Goal: Information Seeking & Learning: Learn about a topic

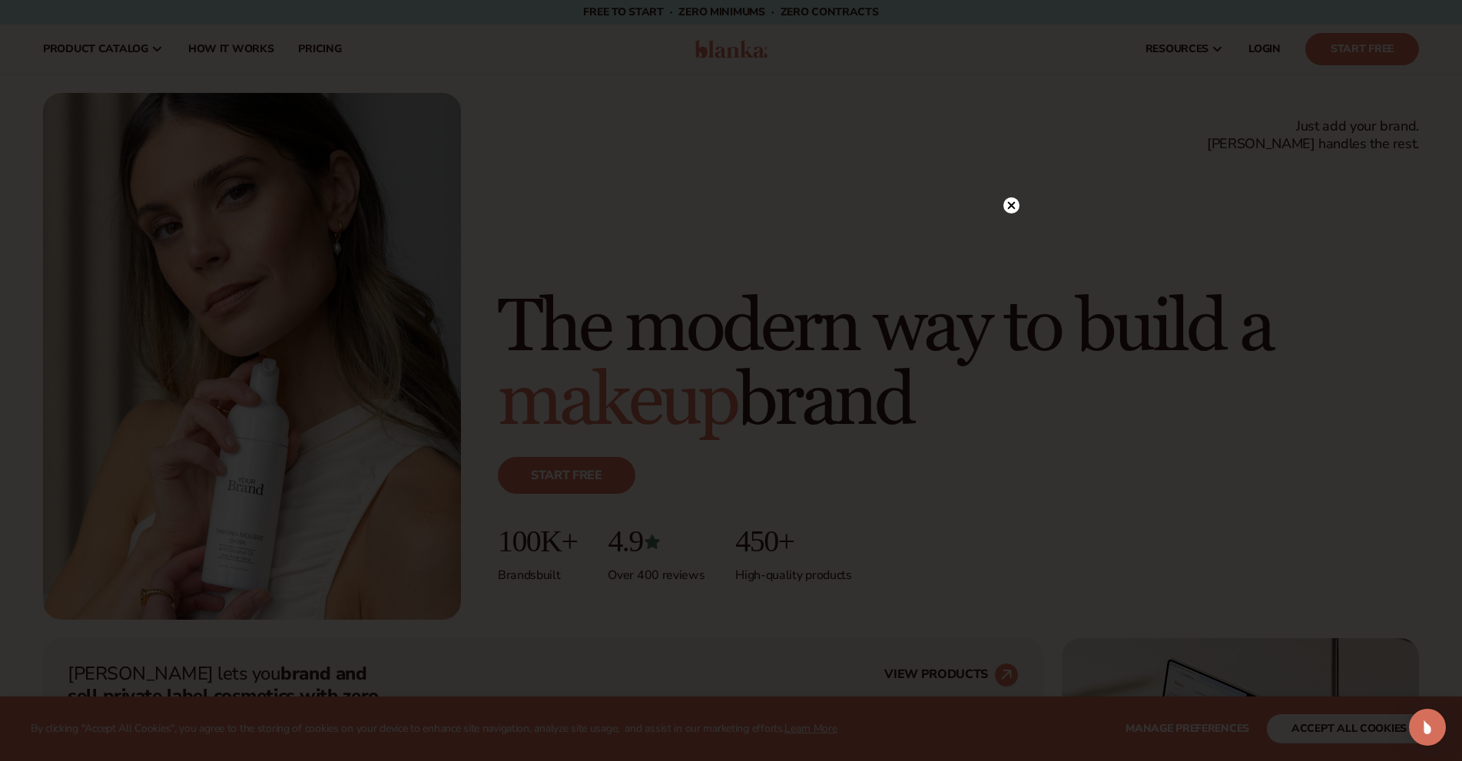
click at [1008, 204] on icon at bounding box center [1011, 206] width 8 height 8
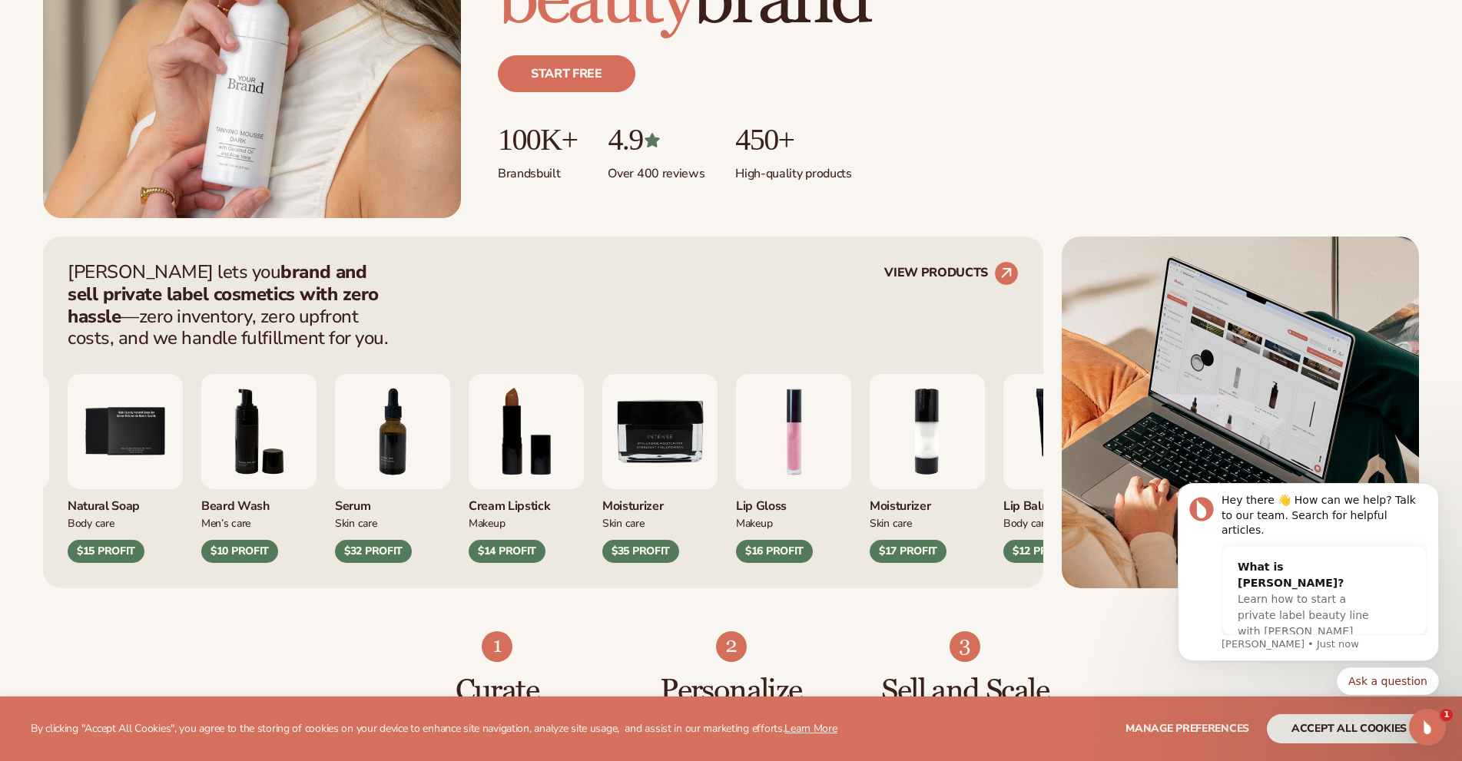
scroll to position [461, 0]
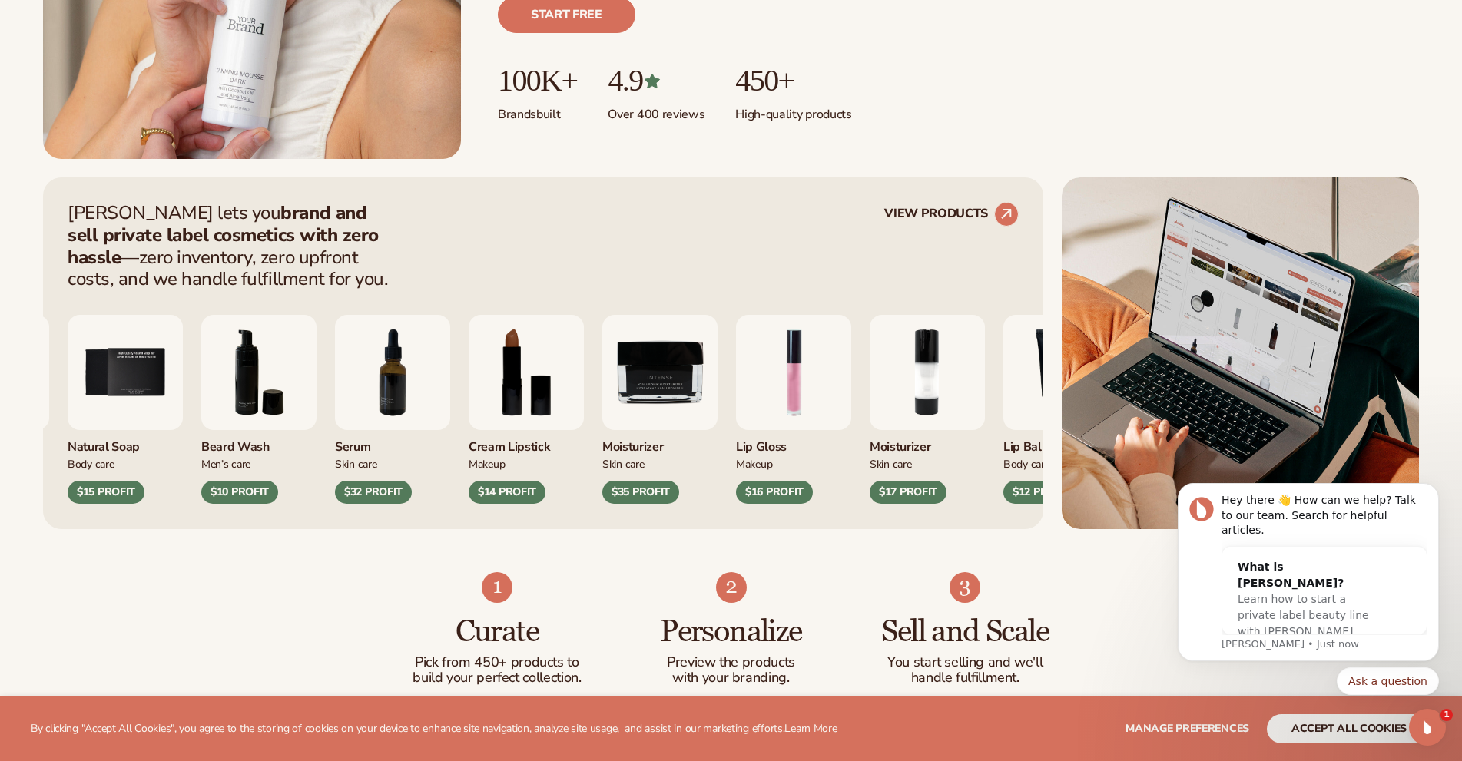
click at [584, 393] on img "8 / 9" at bounding box center [526, 372] width 115 height 115
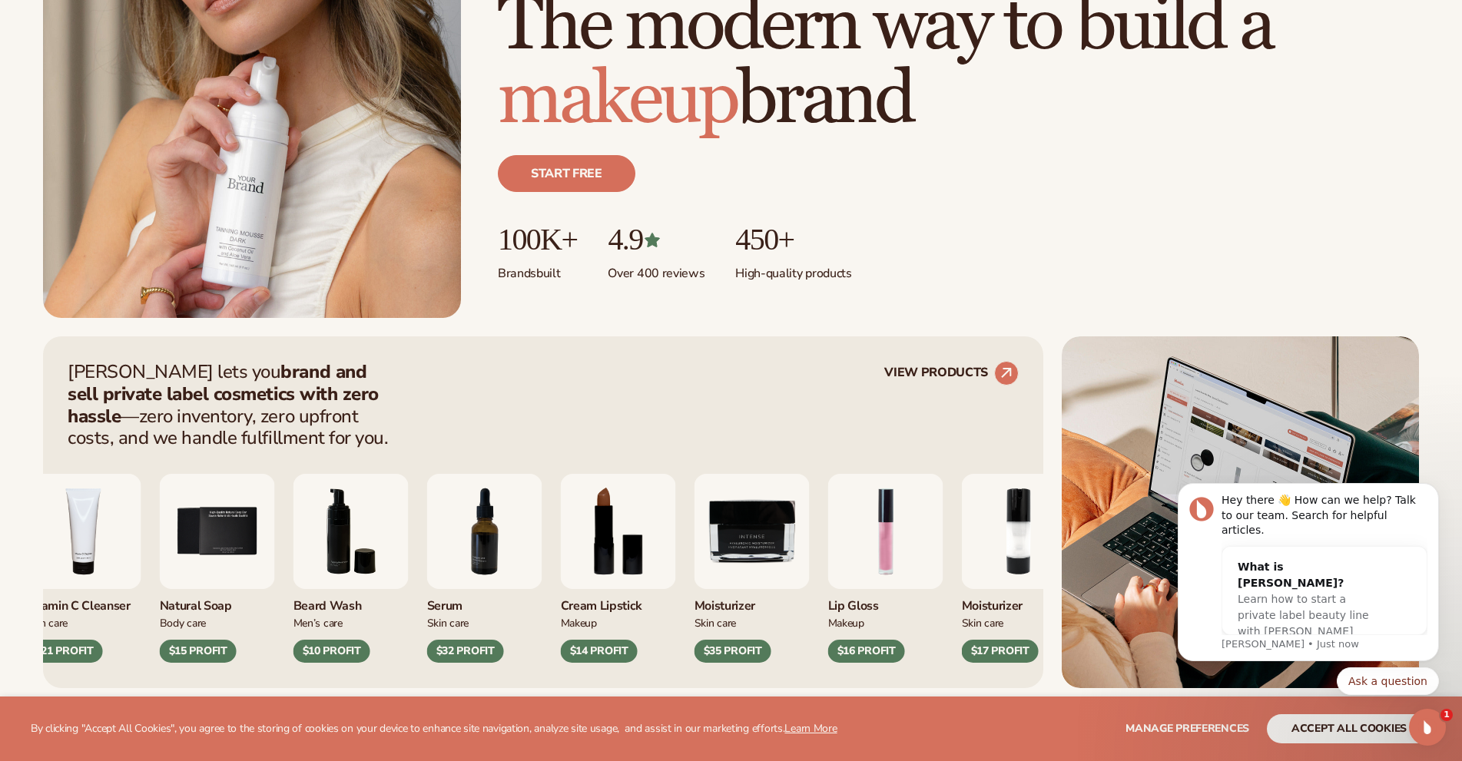
scroll to position [307, 0]
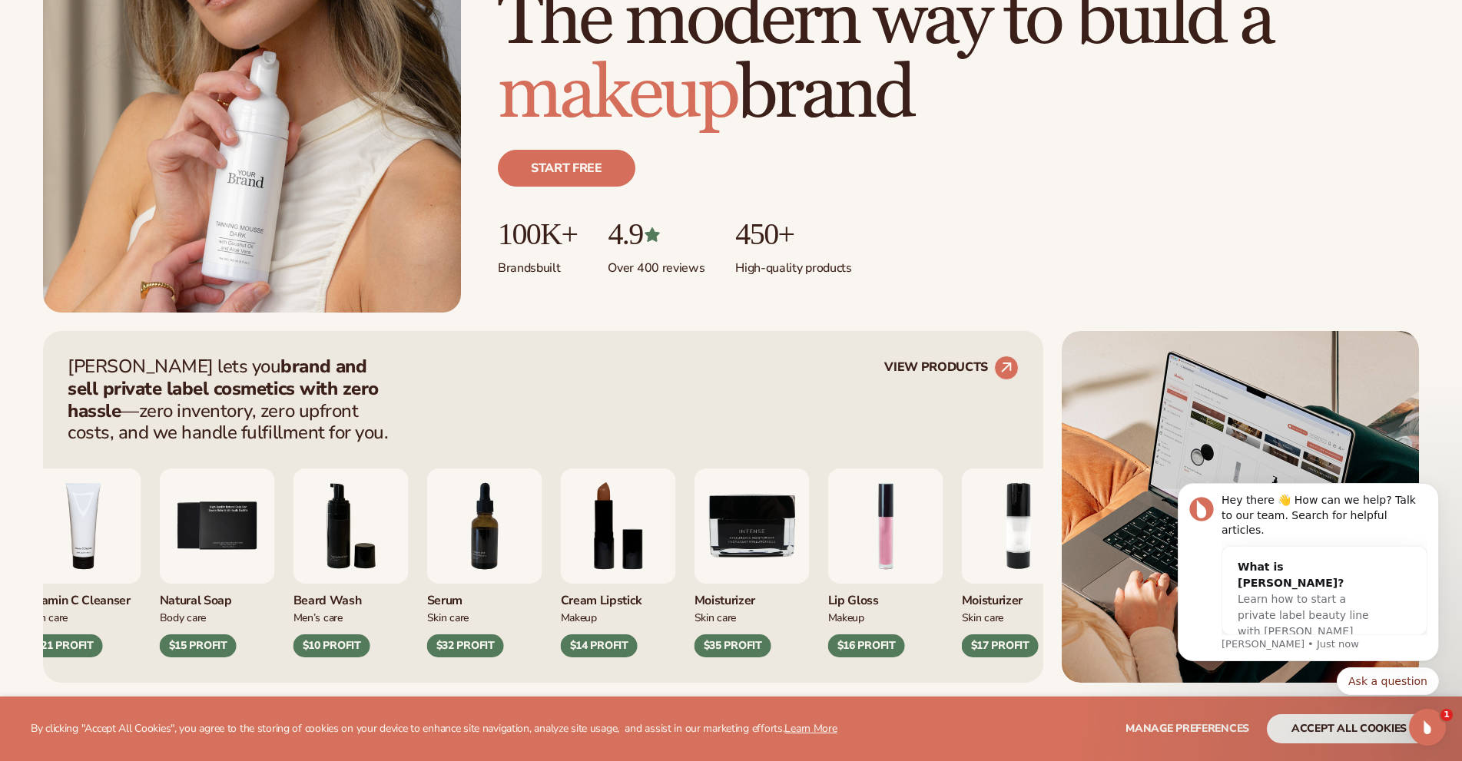
click at [747, 536] on img "9 / 9" at bounding box center [751, 526] width 115 height 115
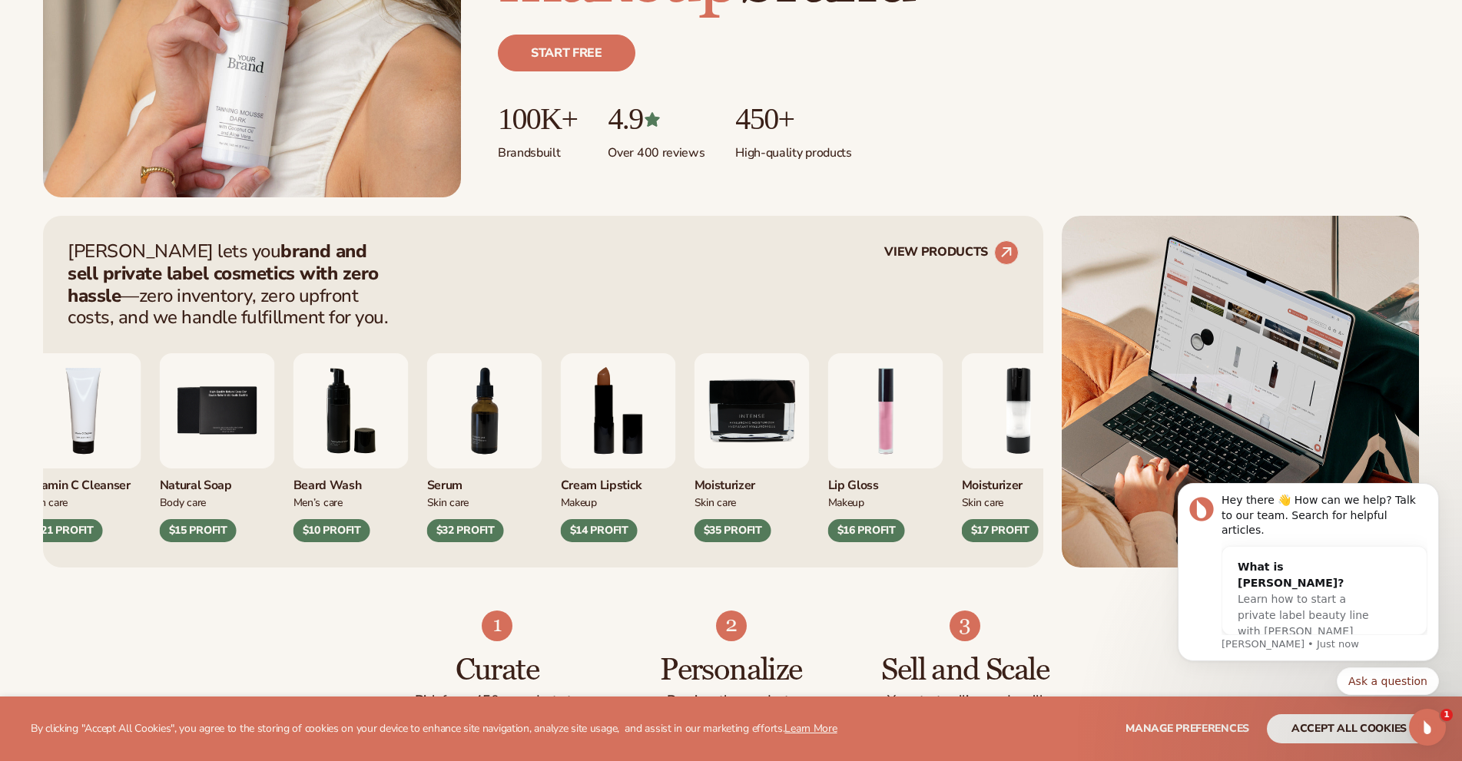
scroll to position [615, 0]
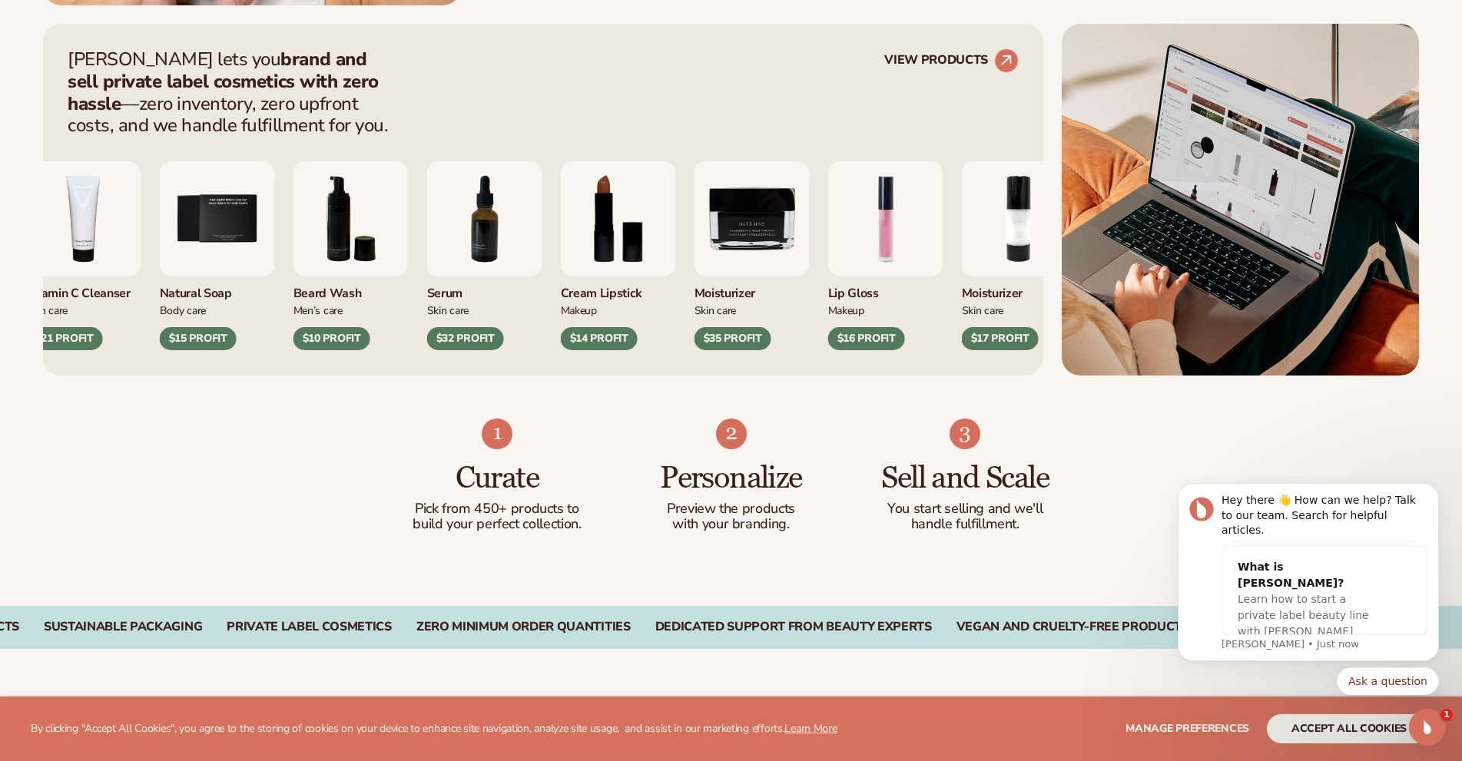
click at [477, 337] on div "$32 PROFIT" at bounding box center [465, 338] width 77 height 23
click at [509, 204] on img "7 / 9" at bounding box center [484, 218] width 115 height 115
click at [366, 250] on img "6 / 9" at bounding box center [350, 218] width 115 height 115
click at [75, 347] on div "$21 PROFIT" at bounding box center [64, 338] width 77 height 23
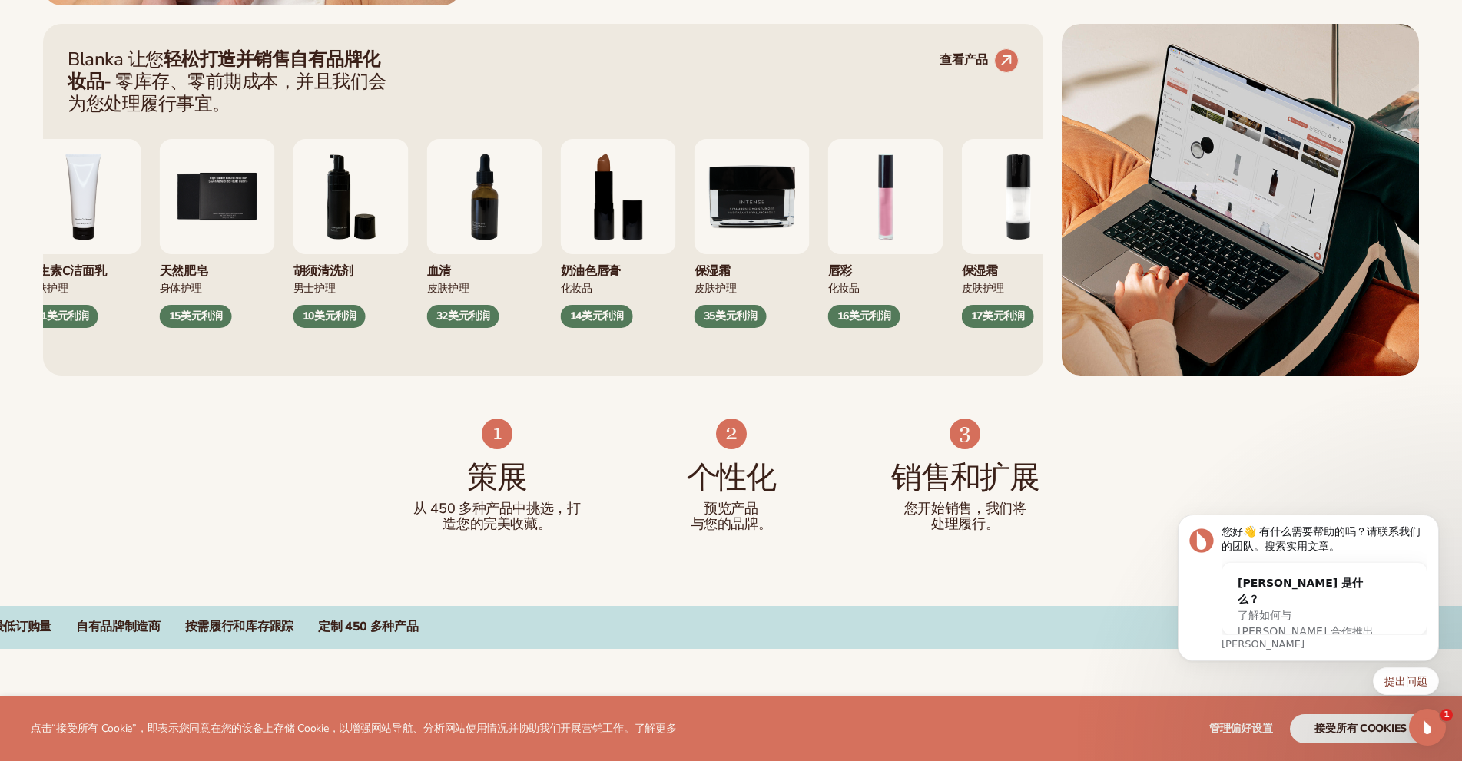
click at [485, 222] on img "7 / 9" at bounding box center [484, 196] width 115 height 115
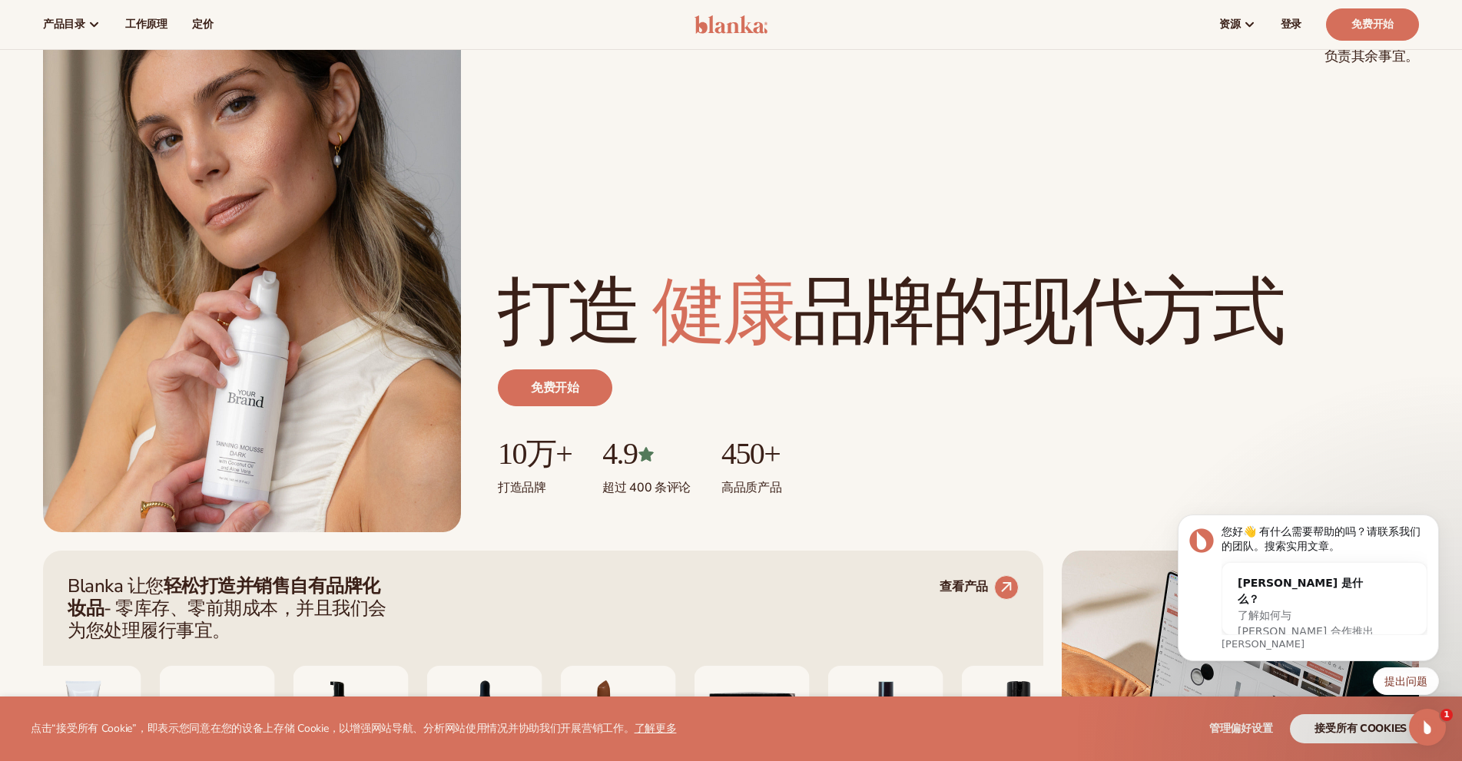
scroll to position [77, 0]
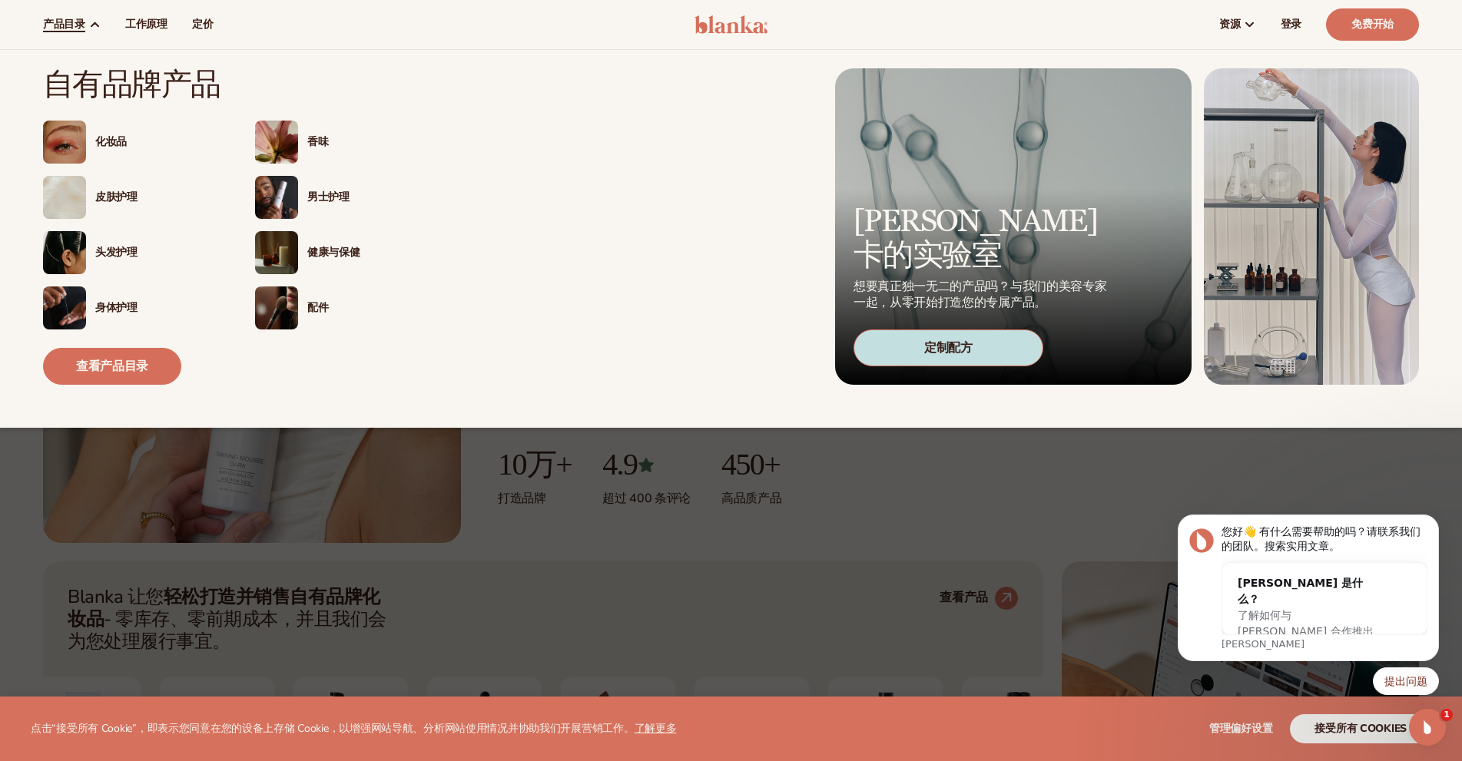
click at [119, 147] on font "化妆品" at bounding box center [110, 141] width 31 height 15
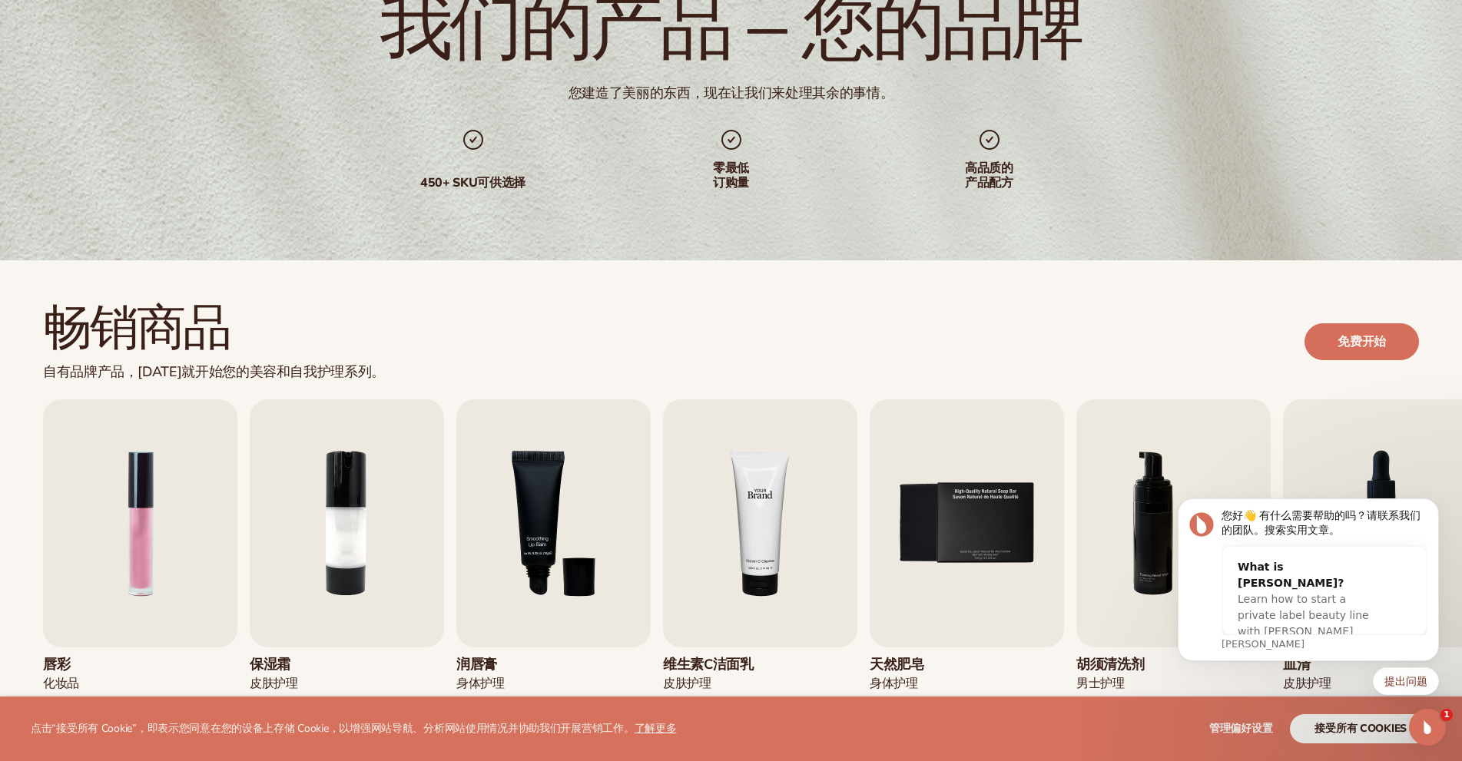
scroll to position [307, 0]
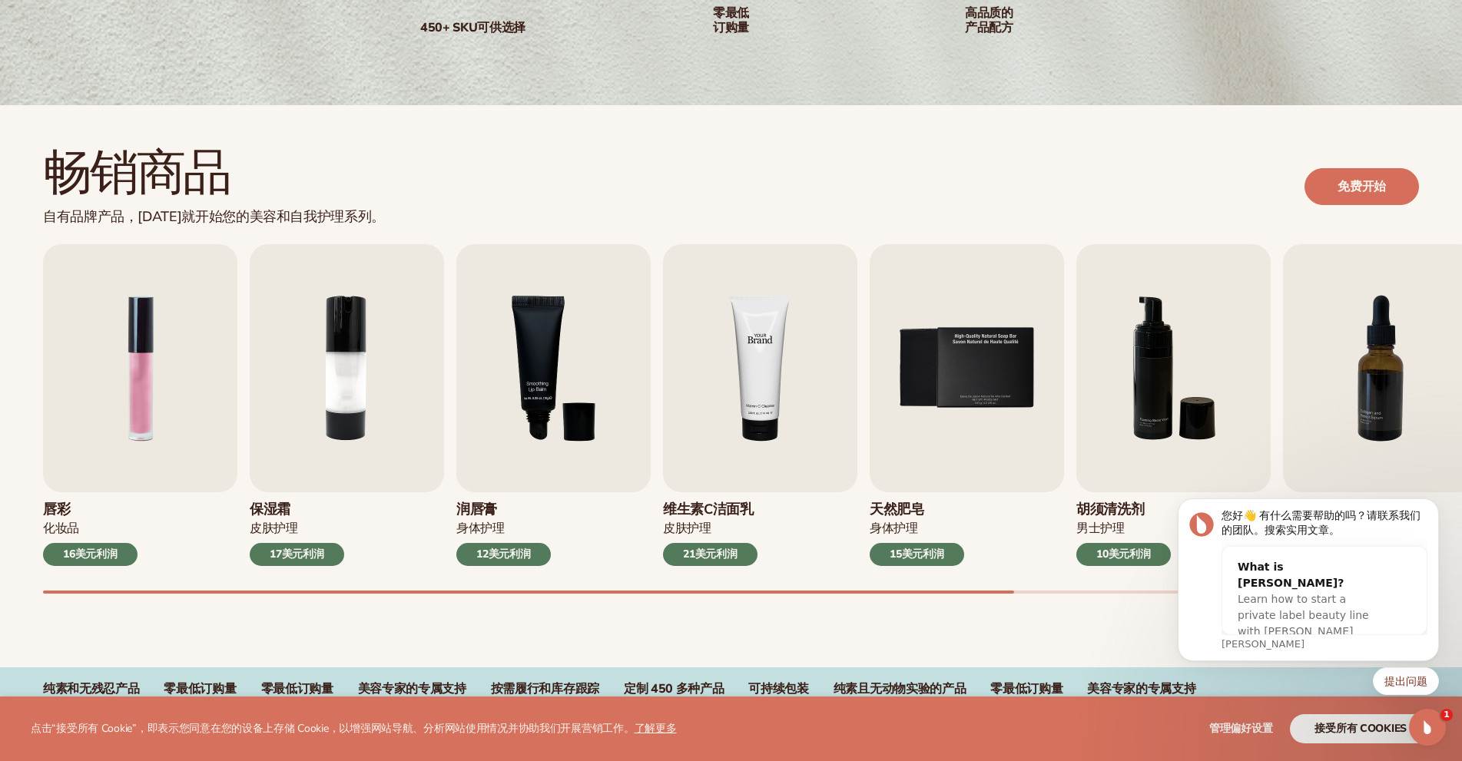
click at [758, 467] on img "4 / 9" at bounding box center [760, 368] width 194 height 248
click at [774, 369] on img "4 / 9" at bounding box center [760, 368] width 194 height 248
click at [735, 558] on font "21美元利润" at bounding box center [710, 554] width 54 height 15
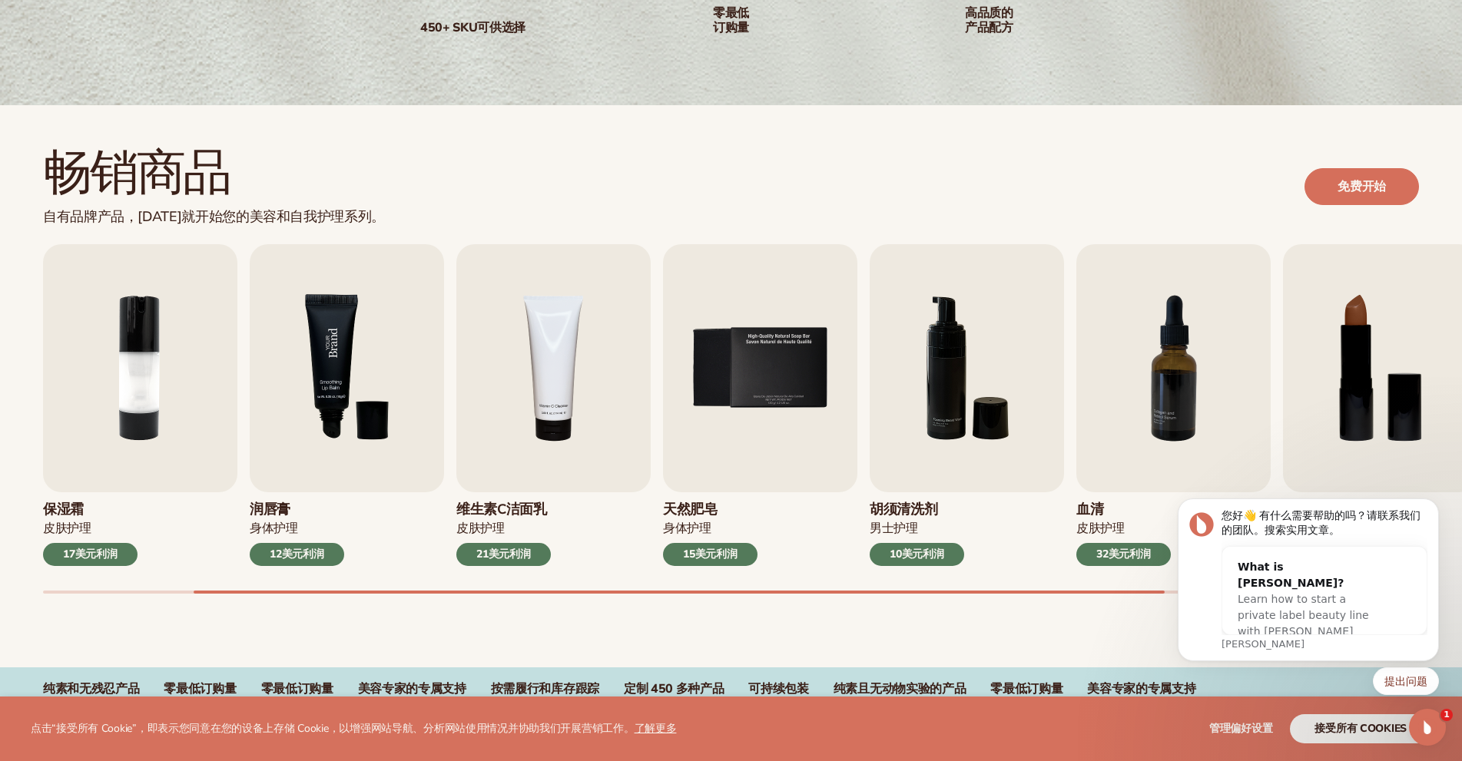
click at [377, 350] on img "3 / 9" at bounding box center [347, 368] width 194 height 248
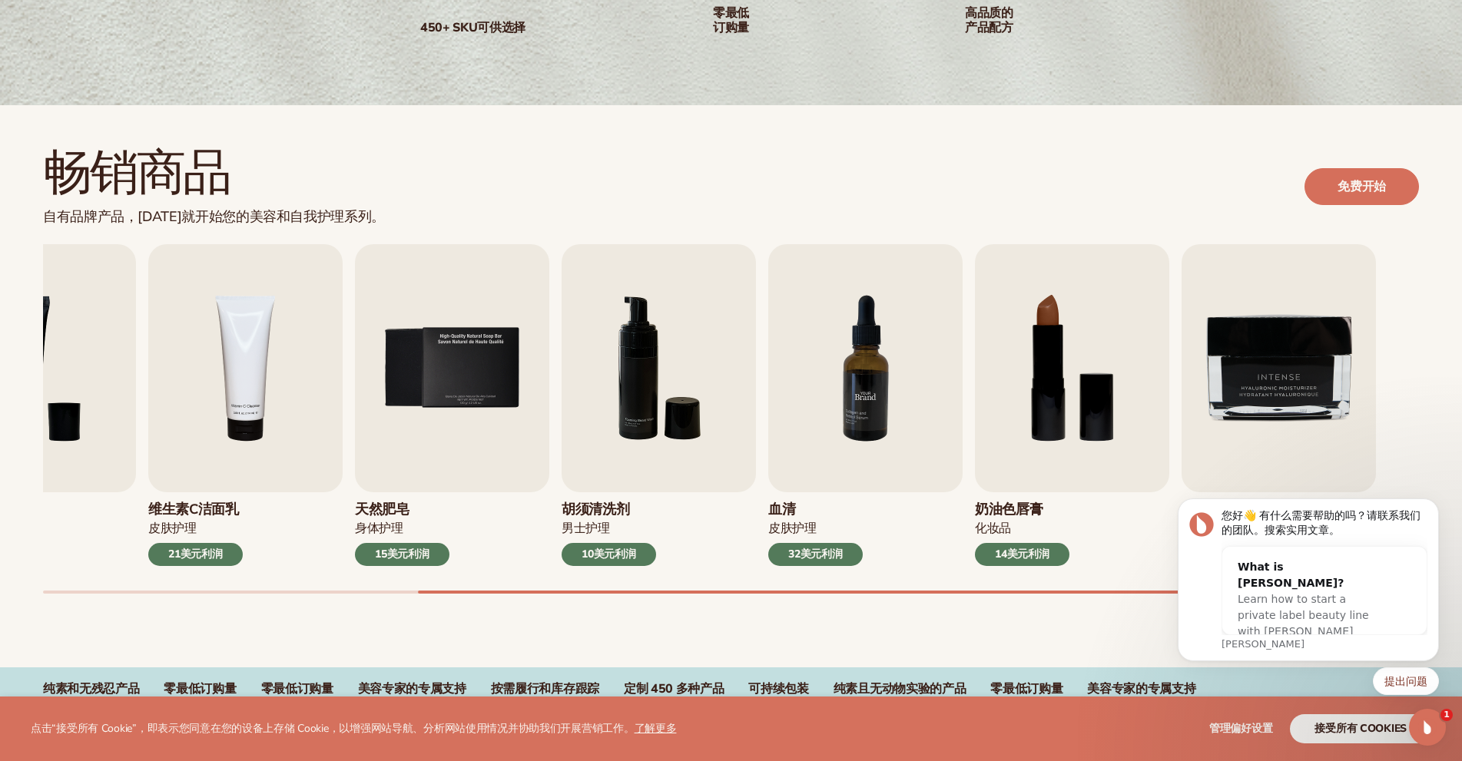
click at [891, 422] on img "7 / 9" at bounding box center [865, 368] width 194 height 248
click at [867, 435] on img "7 / 9" at bounding box center [865, 368] width 194 height 248
